Goal: Find specific page/section: Find specific page/section

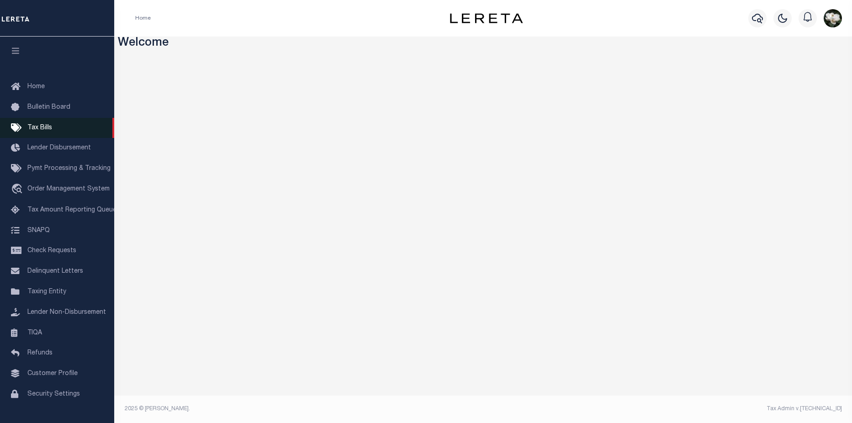
click at [46, 124] on link "Tax Bills" at bounding box center [57, 128] width 114 height 21
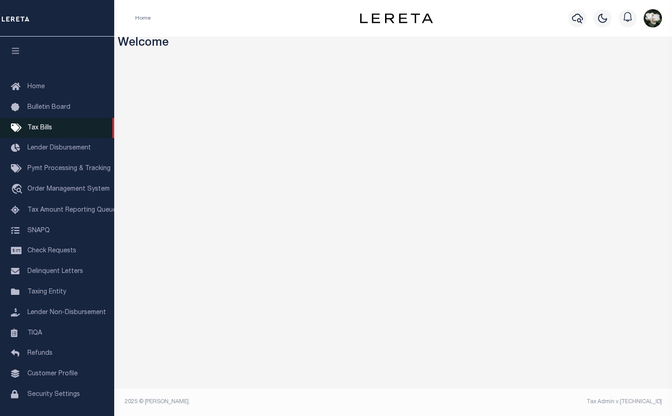
click at [42, 127] on span "Tax Bills" at bounding box center [39, 128] width 25 height 6
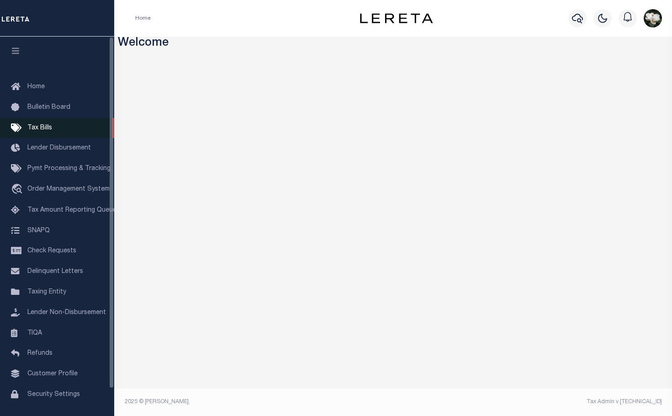
click at [47, 127] on span "Tax Bills" at bounding box center [39, 128] width 25 height 6
click at [39, 126] on span "Tax Bills" at bounding box center [39, 128] width 25 height 6
click at [44, 127] on span "Tax Bills" at bounding box center [39, 128] width 25 height 6
